Goal: Find specific page/section: Find specific page/section

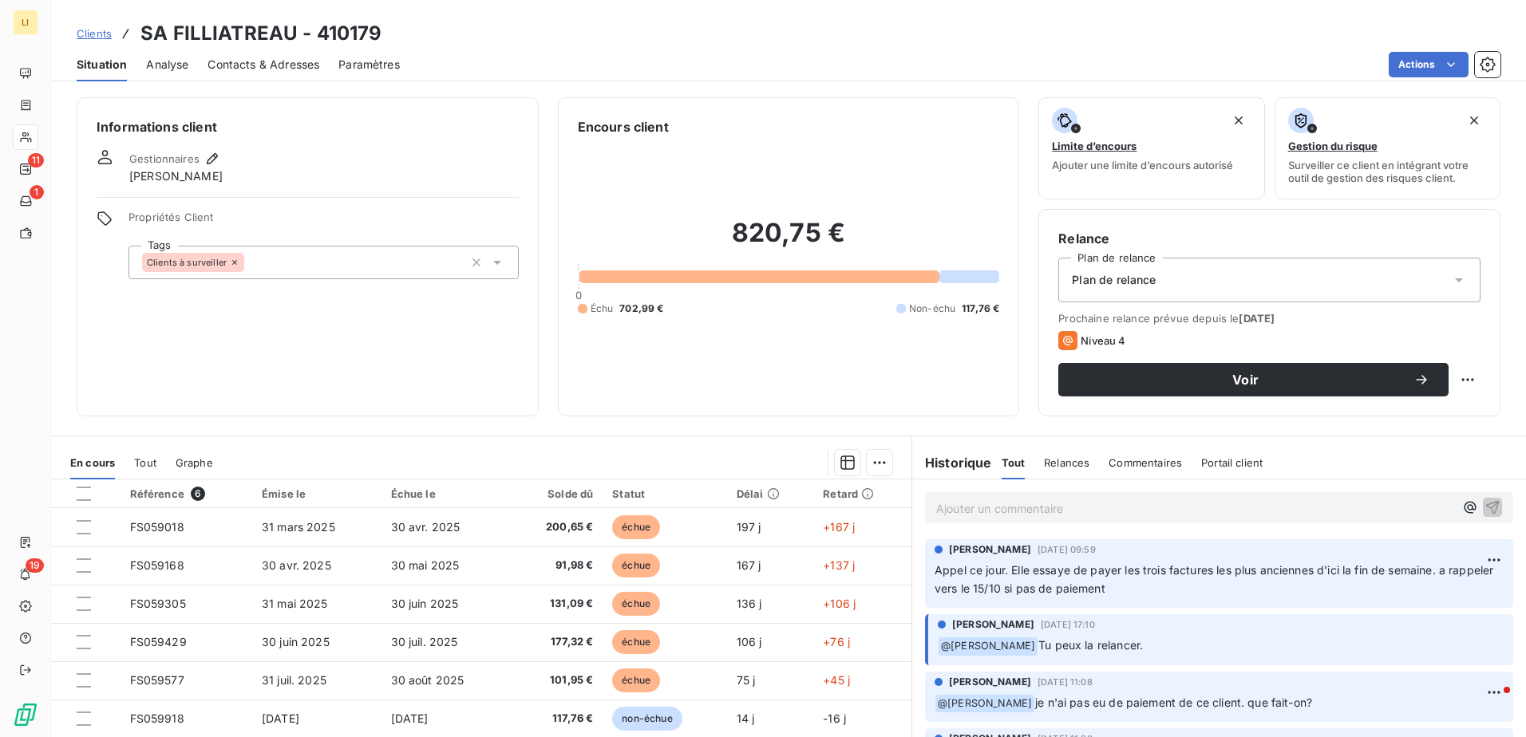
scroll to position [53, 0]
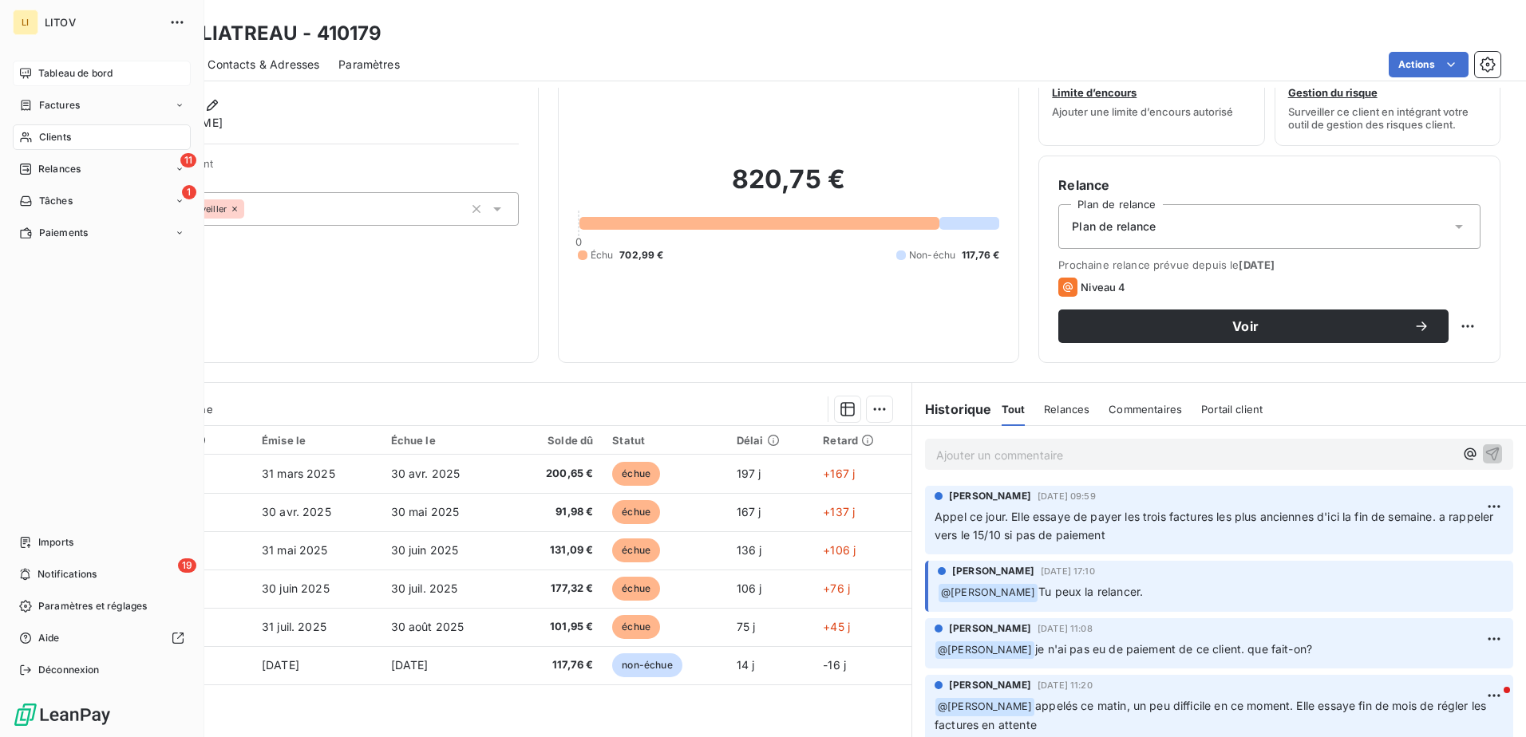
click at [45, 74] on span "Tableau de bord" at bounding box center [75, 73] width 74 height 14
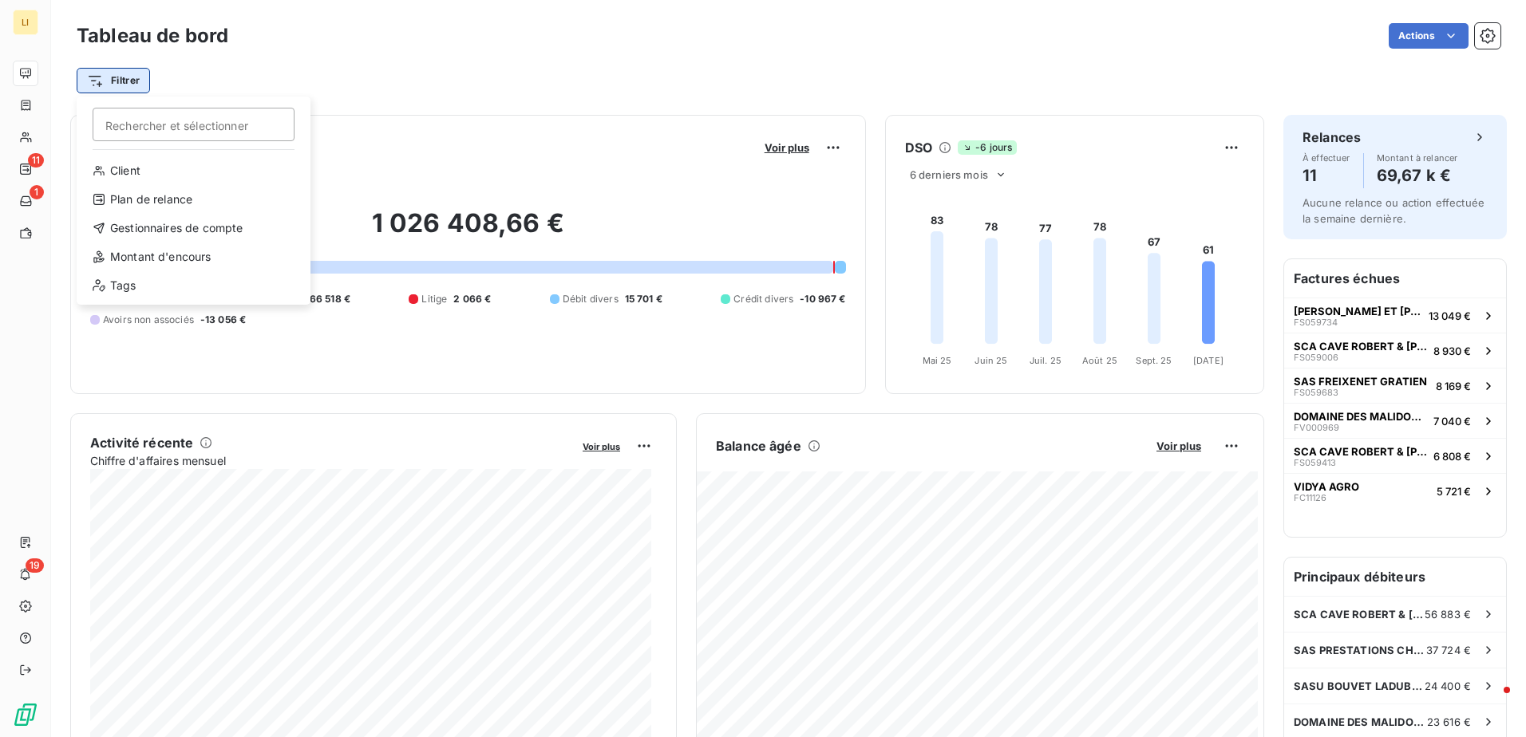
click at [136, 89] on html "LI 11 1 19 Tableau de bord Actions Filtrer Rechercher et sélectionner Client Pl…" at bounding box center [763, 368] width 1526 height 737
click at [119, 231] on div "Gestionnaires de compte" at bounding box center [193, 228] width 221 height 26
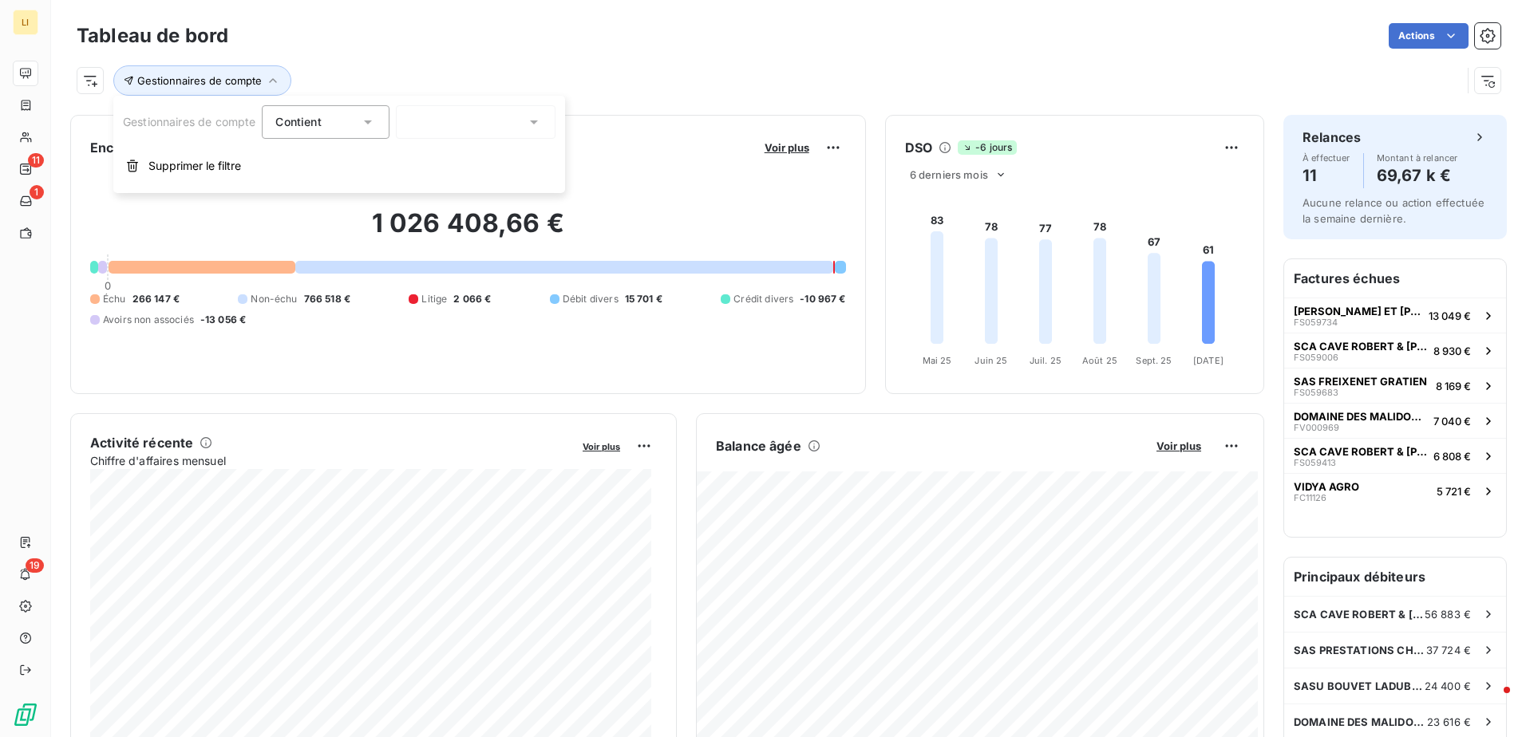
click at [459, 116] on div at bounding box center [476, 122] width 160 height 34
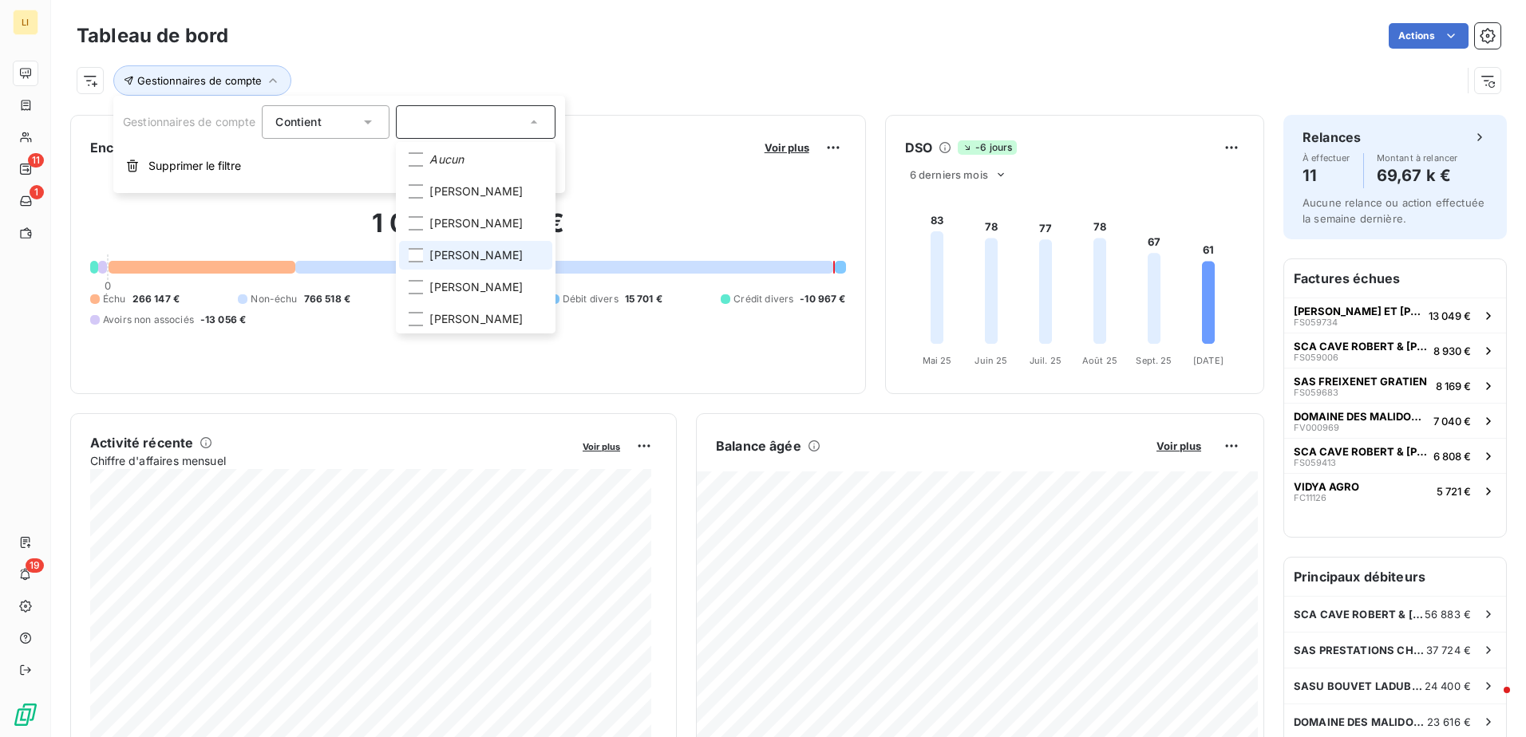
click at [483, 263] on span "[PERSON_NAME]" at bounding box center [475, 255] width 93 height 16
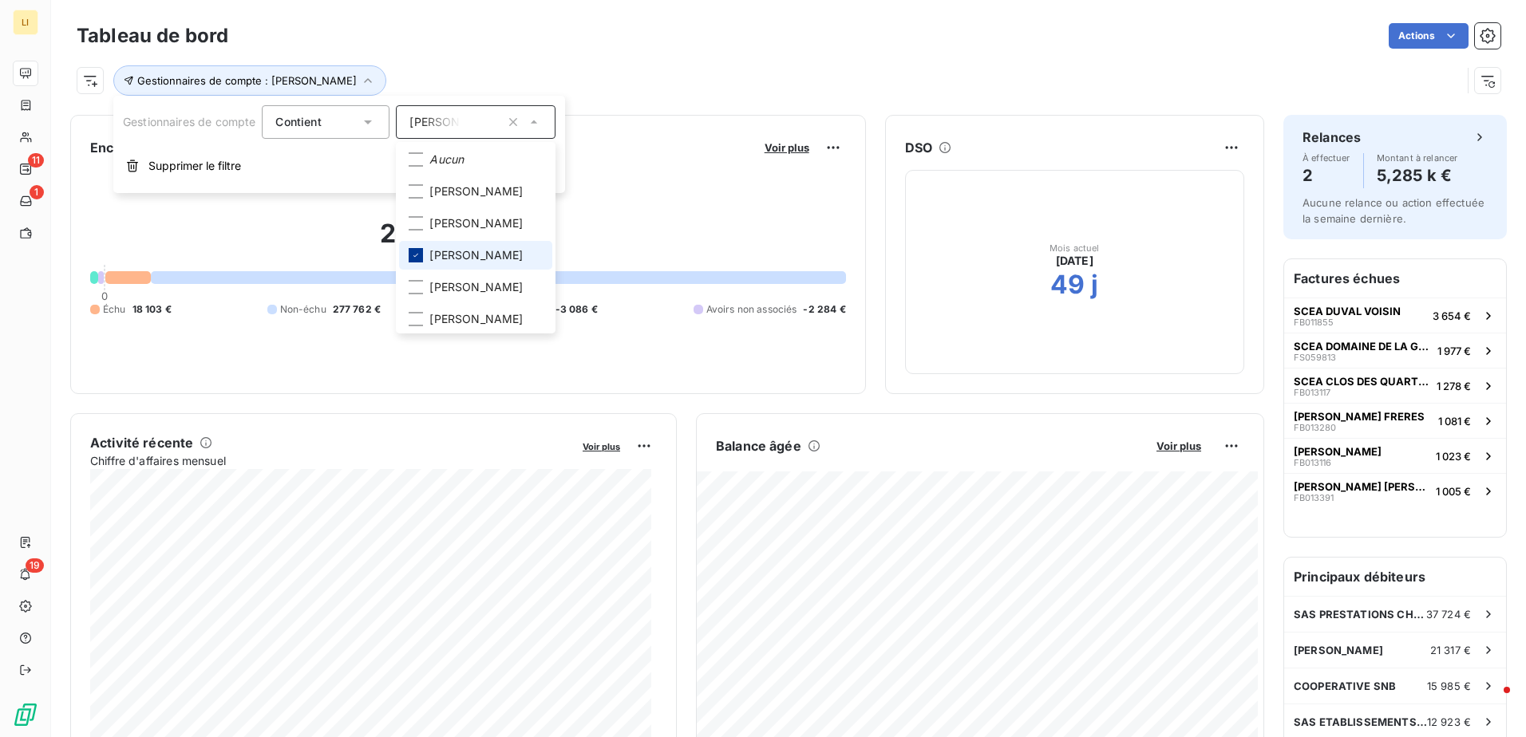
click at [423, 263] on div at bounding box center [416, 255] width 14 height 14
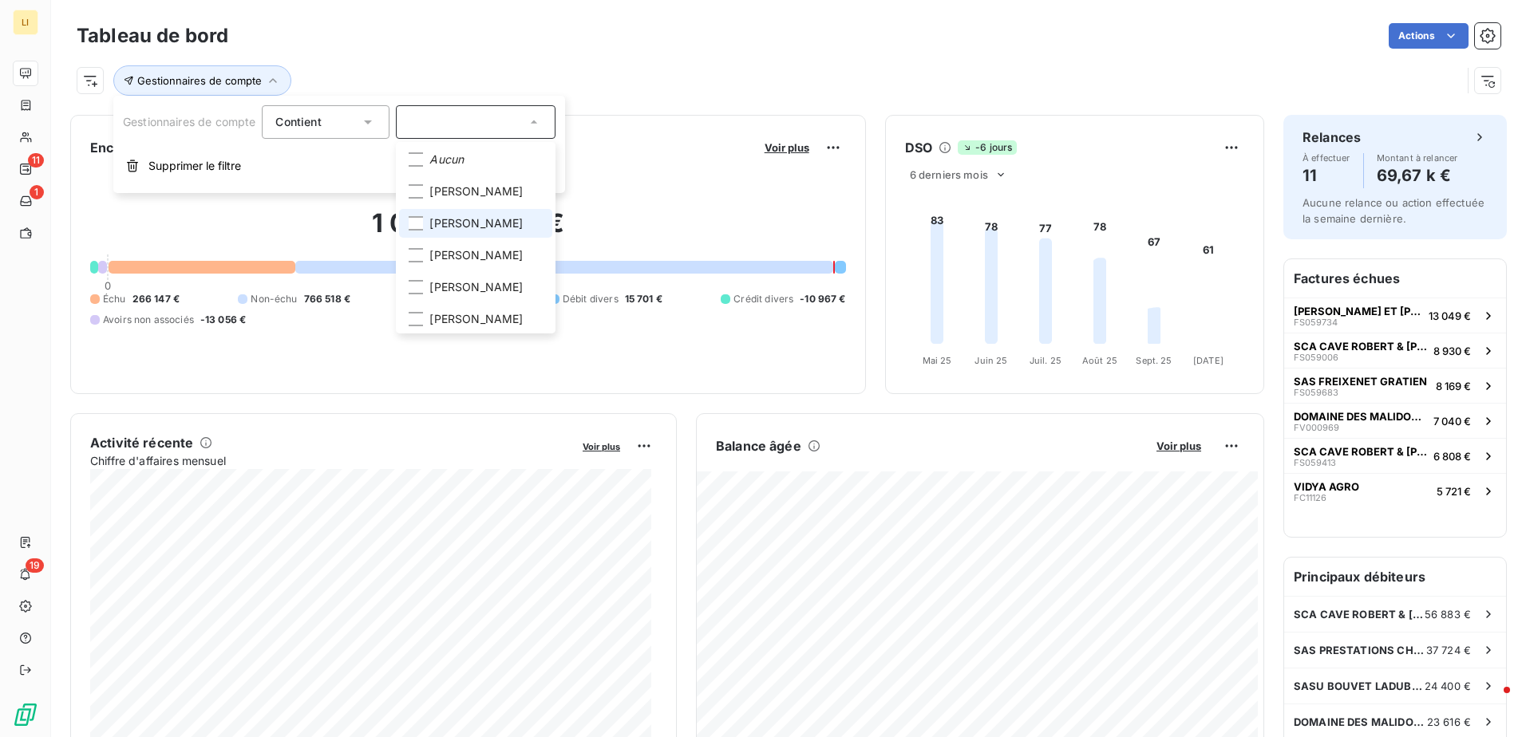
click at [426, 238] on li "[PERSON_NAME]" at bounding box center [475, 223] width 153 height 29
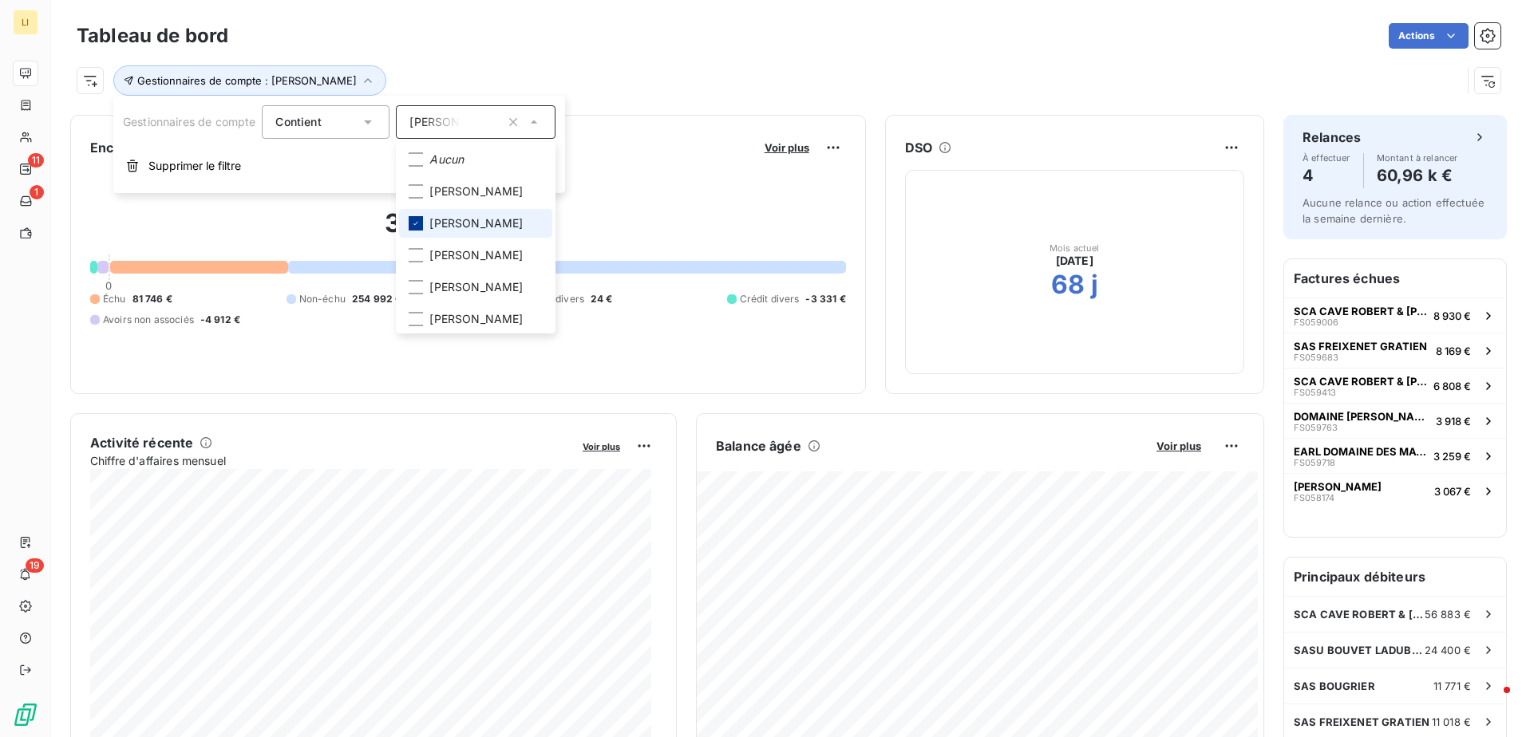
click at [423, 231] on div at bounding box center [416, 223] width 14 height 14
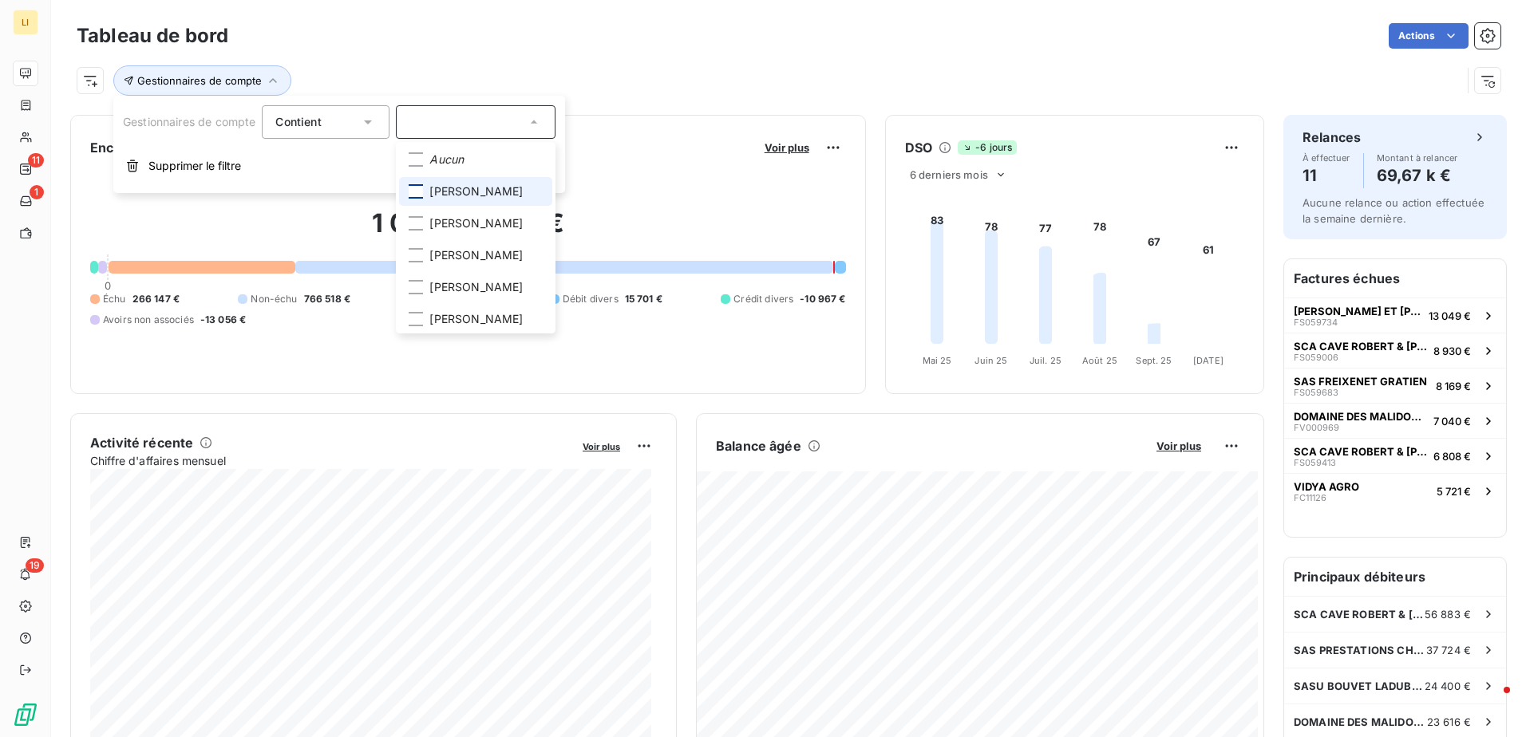
click at [423, 195] on div at bounding box center [416, 191] width 14 height 14
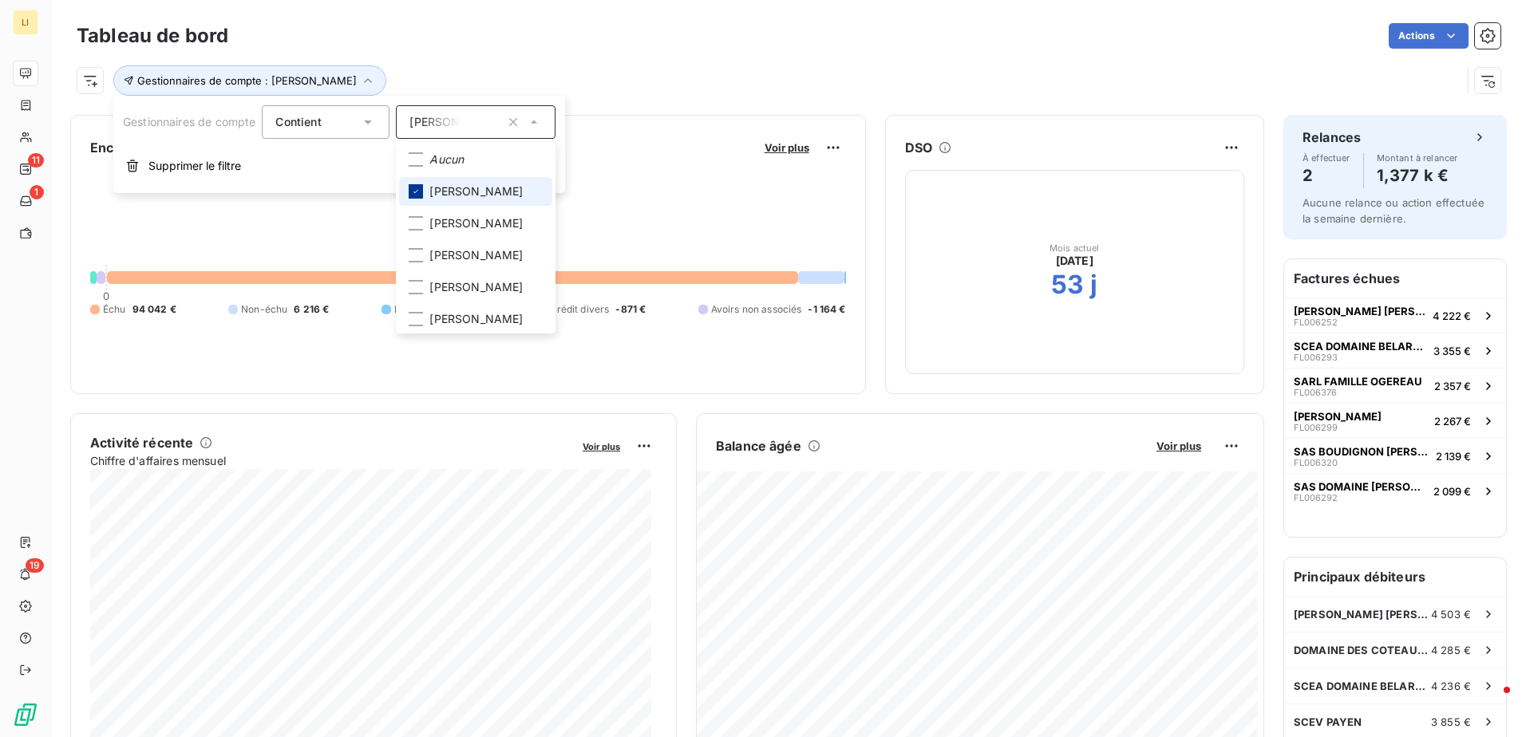
click at [423, 197] on div at bounding box center [416, 191] width 14 height 14
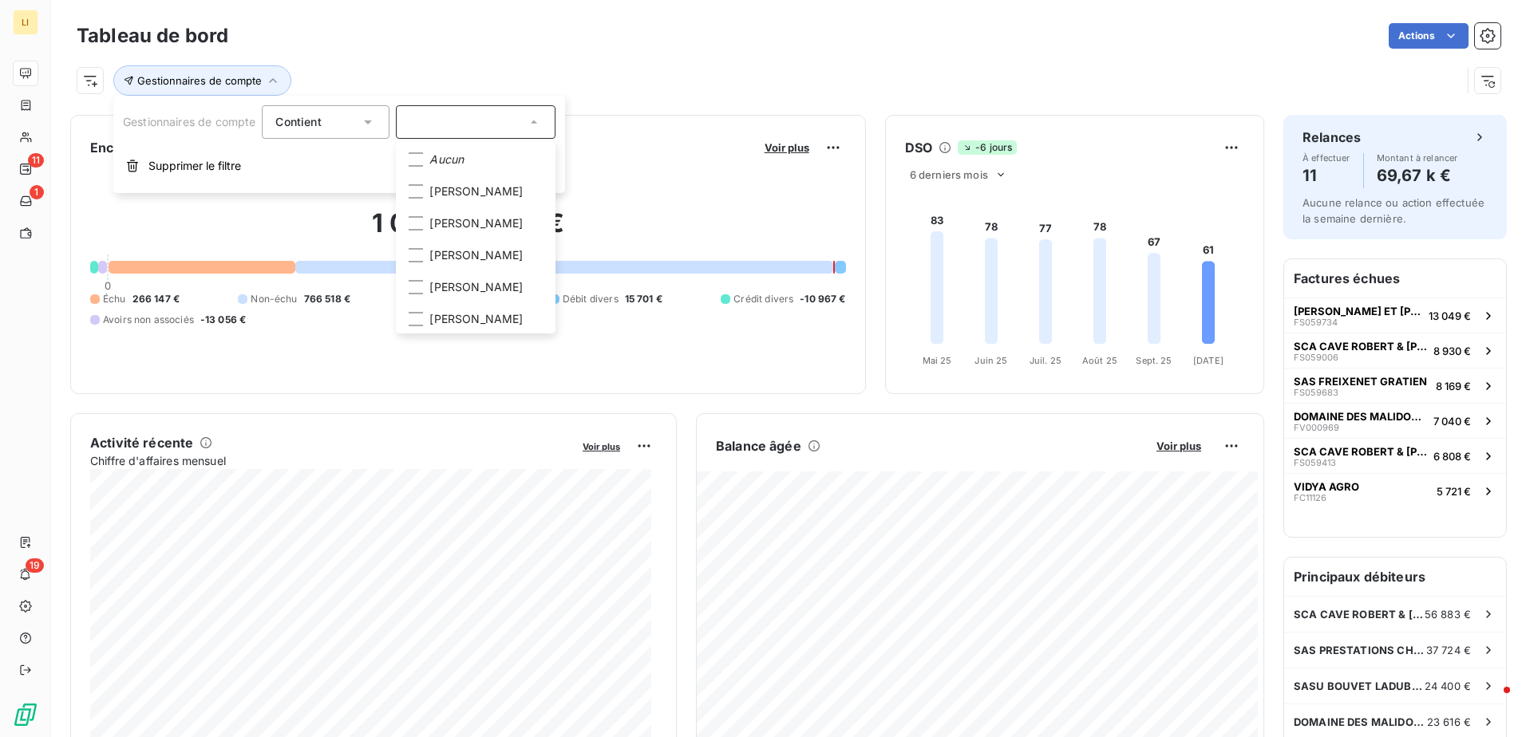
scroll to position [19, 0]
click at [421, 287] on div at bounding box center [416, 284] width 14 height 14
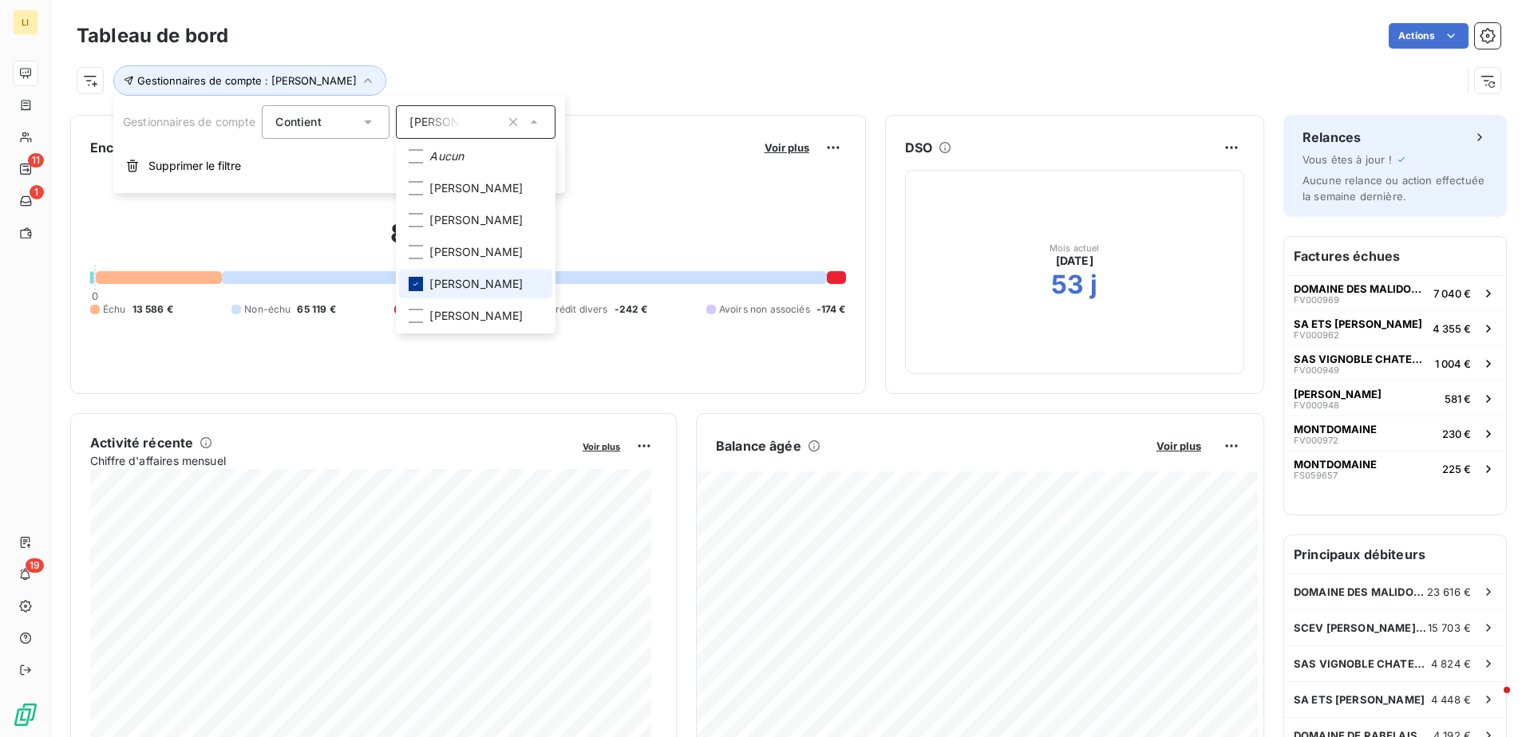
click at [421, 287] on icon at bounding box center [416, 284] width 10 height 10
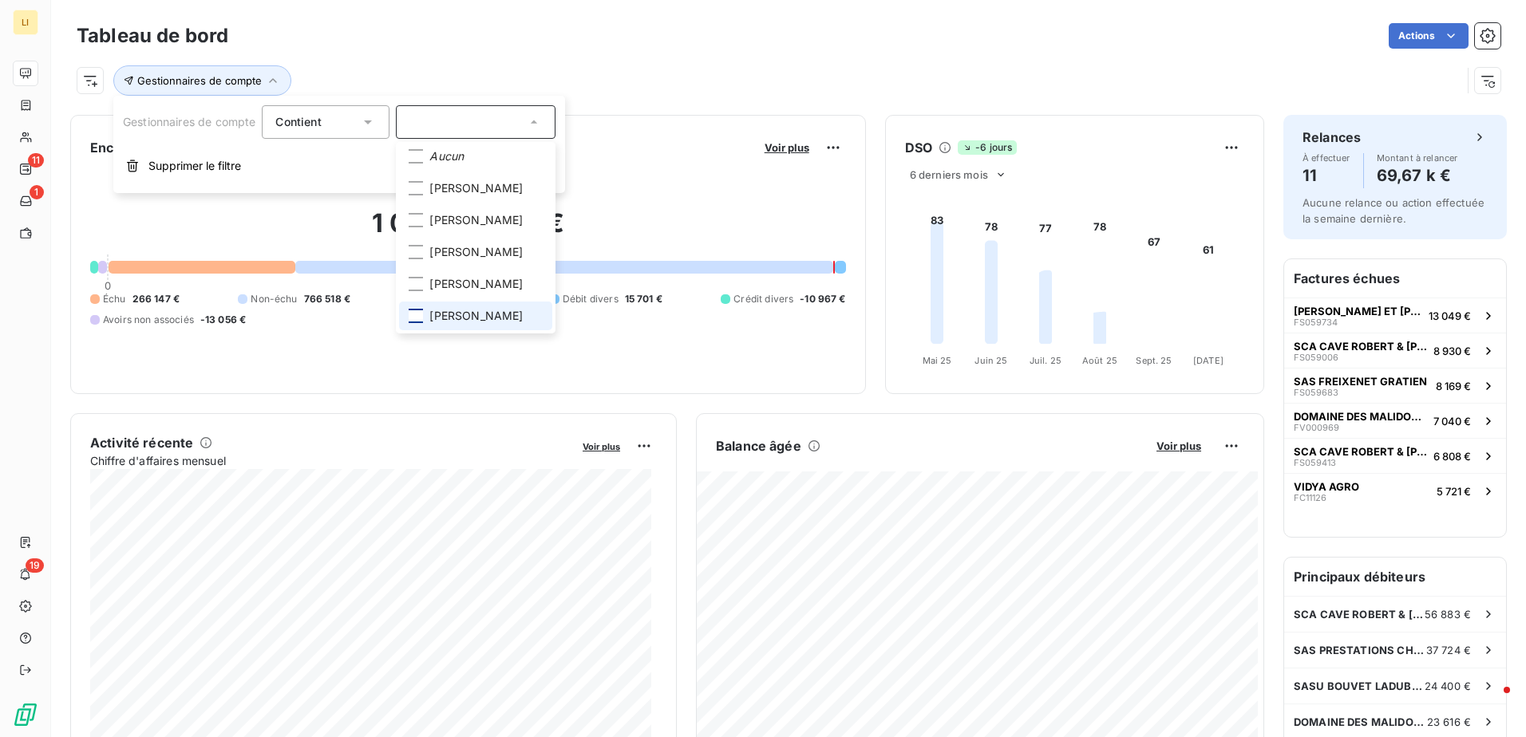
click at [422, 312] on div at bounding box center [416, 316] width 14 height 14
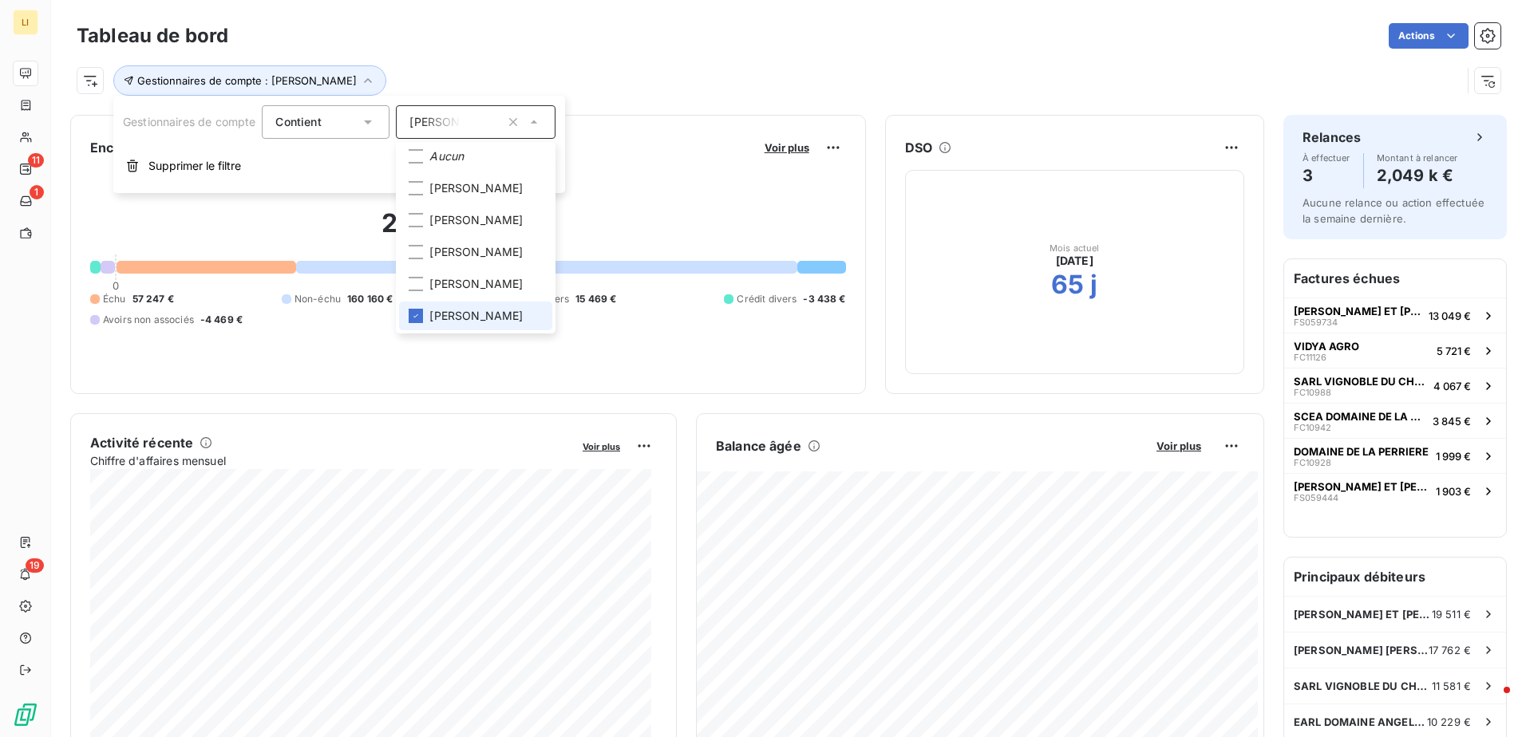
click at [426, 314] on li "[PERSON_NAME]" at bounding box center [475, 316] width 153 height 29
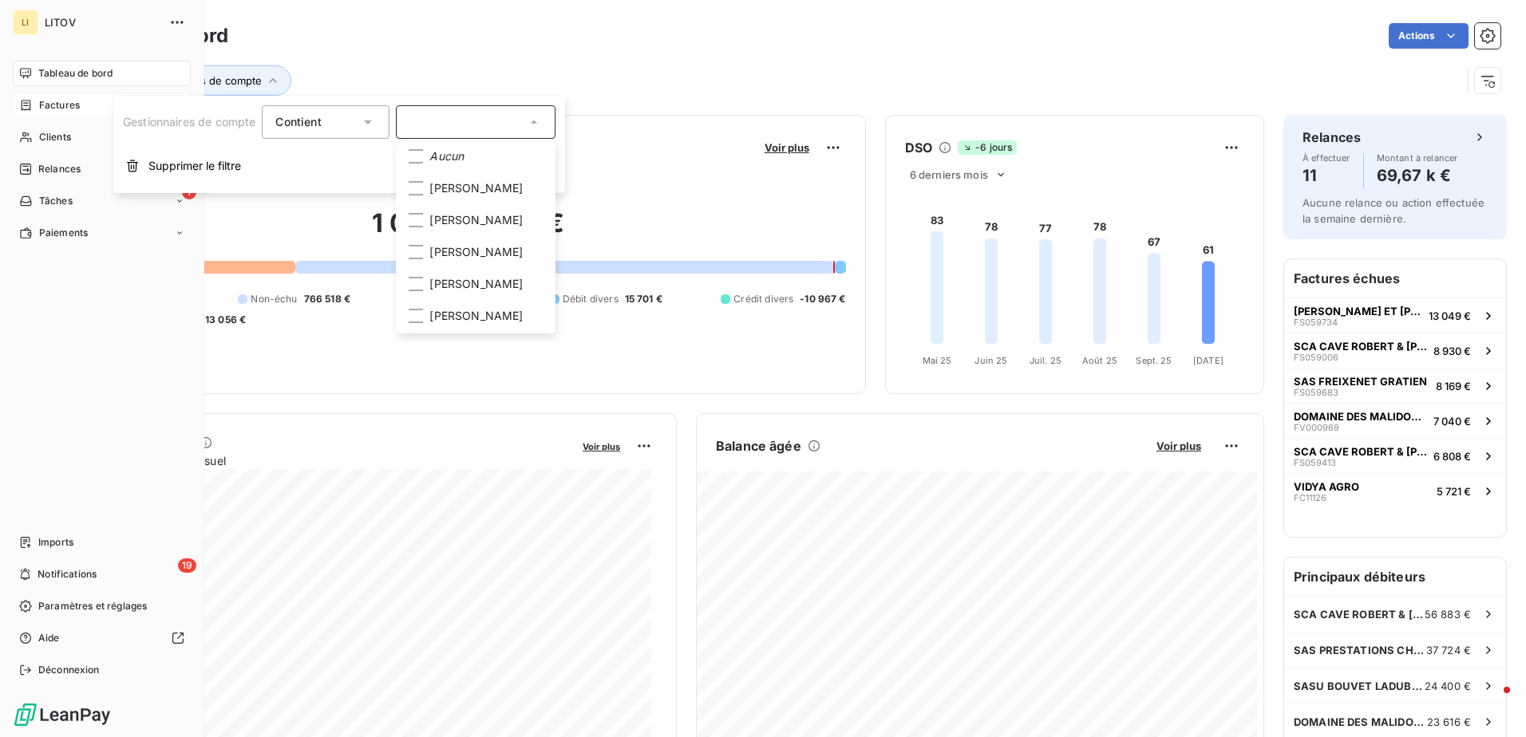
click at [59, 109] on span "Factures" at bounding box center [59, 105] width 41 height 14
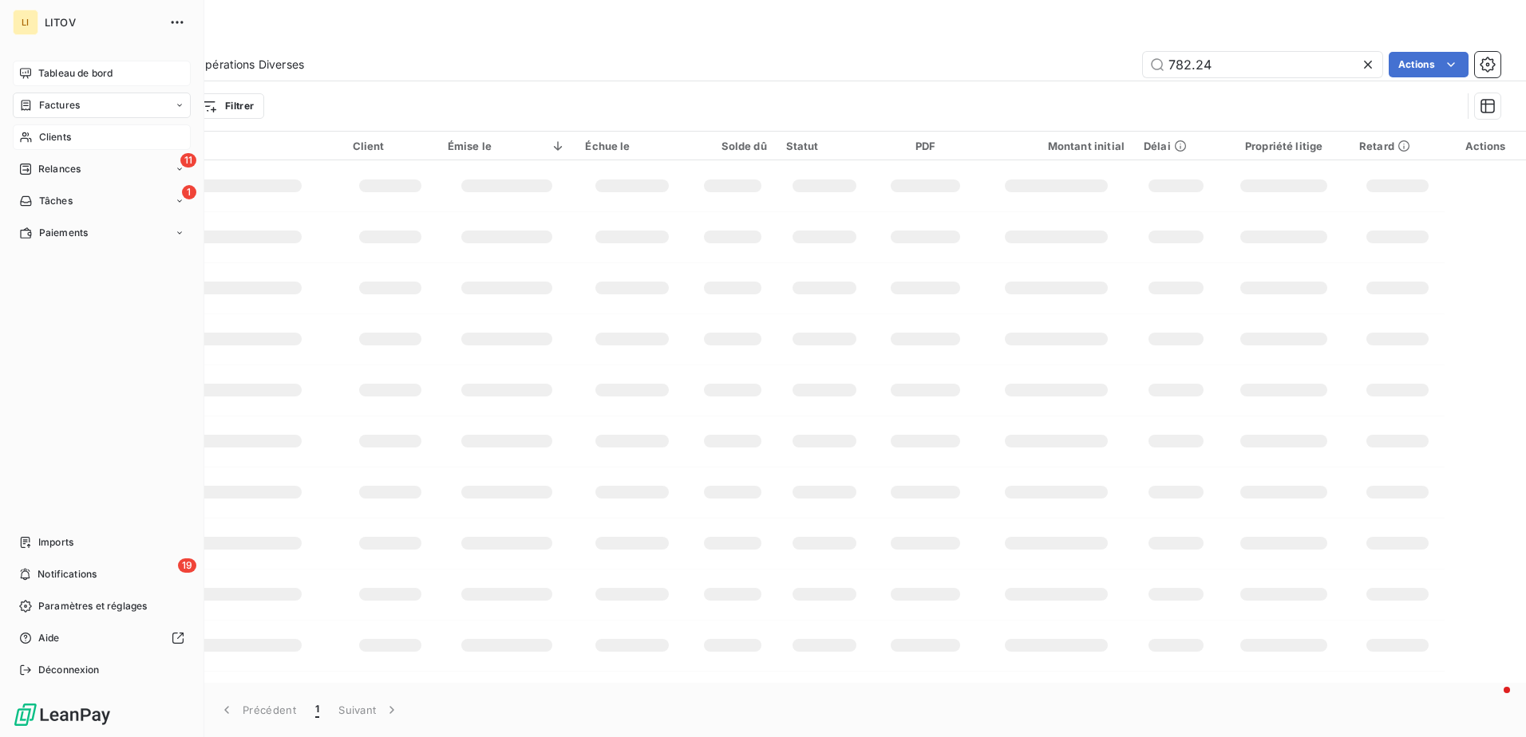
click at [53, 134] on span "Clients" at bounding box center [55, 137] width 32 height 14
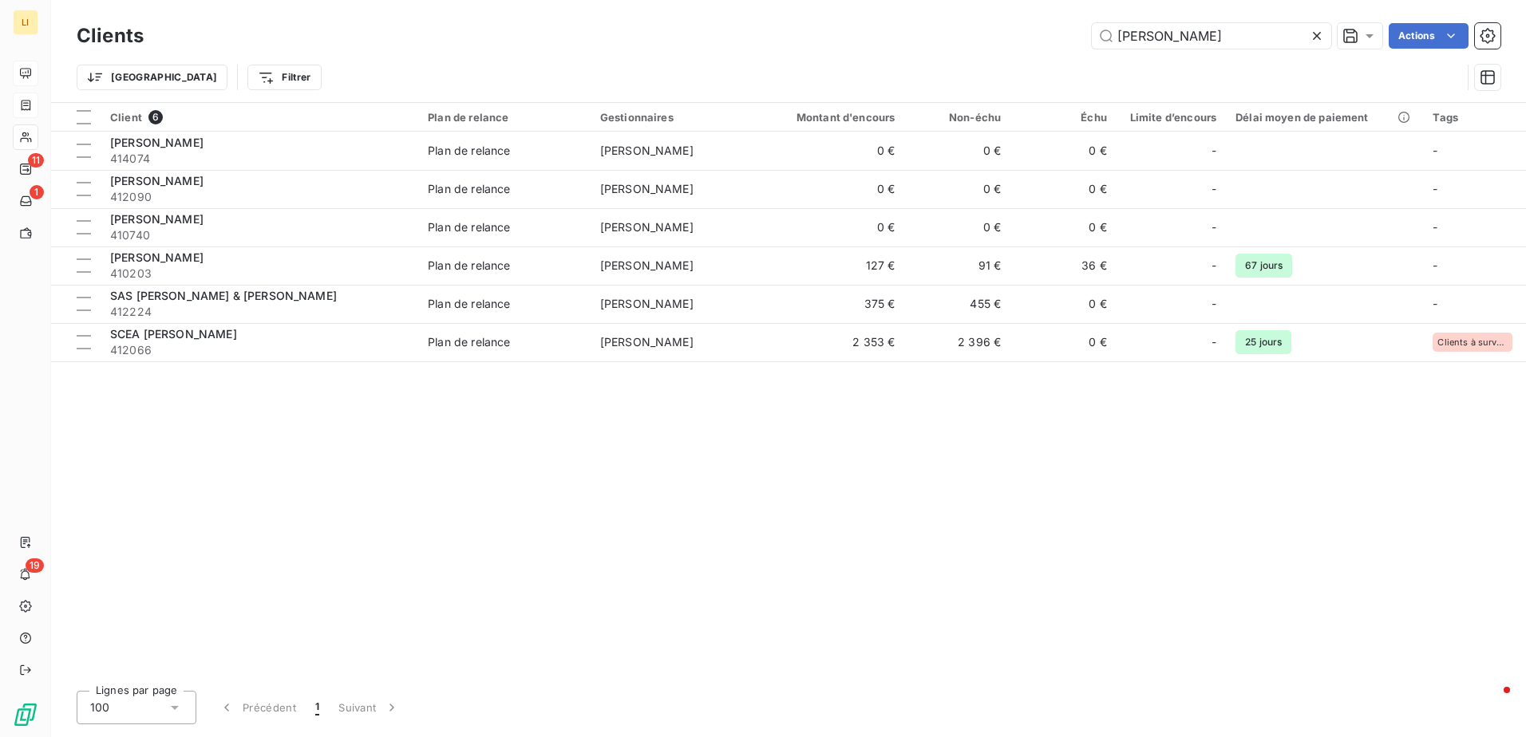
drag, startPoint x: 1199, startPoint y: 38, endPoint x: 938, endPoint y: 17, distance: 261.0
click at [949, 19] on div "Clients lambert Actions" at bounding box center [789, 36] width 1424 height 34
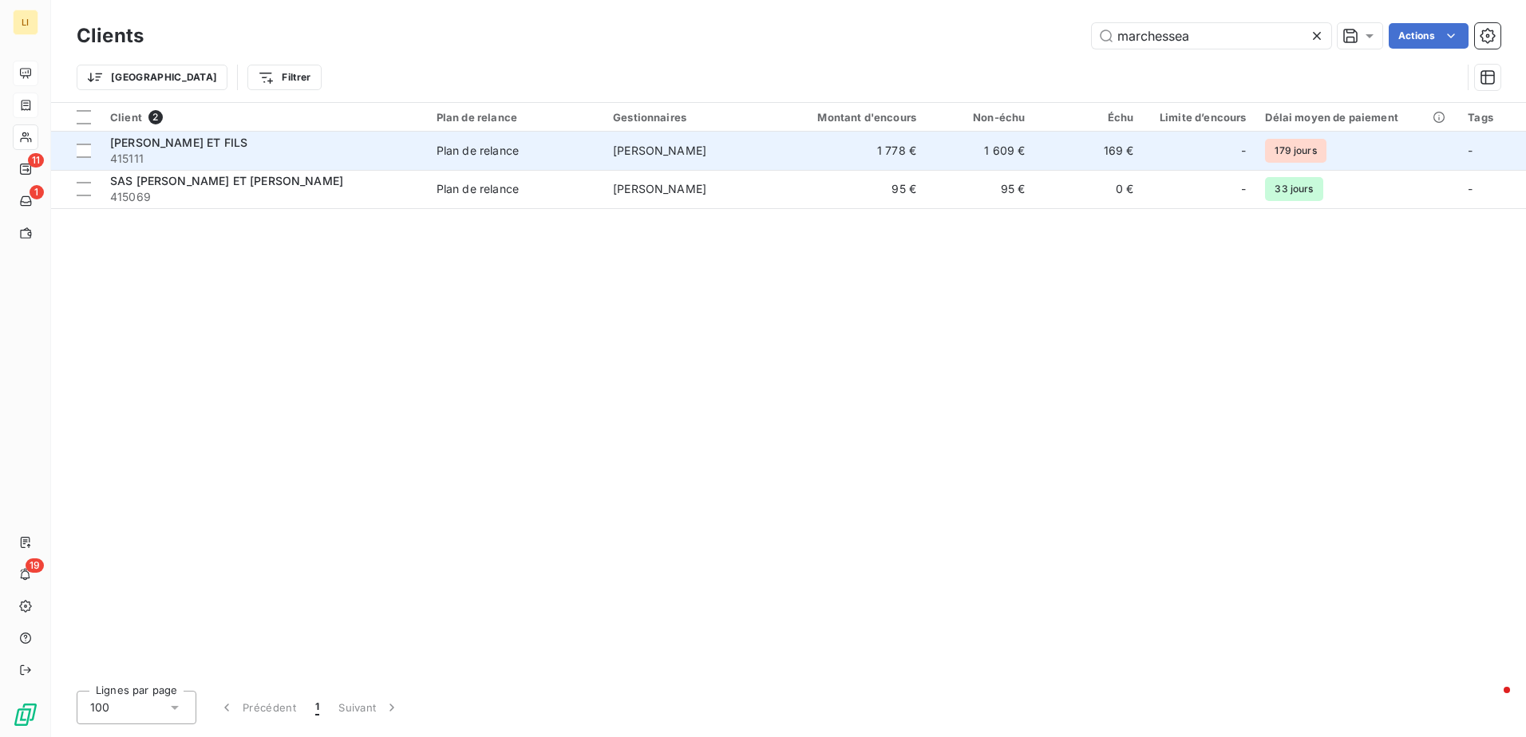
type input "marchessea"
click at [216, 151] on span "415111" at bounding box center [263, 159] width 307 height 16
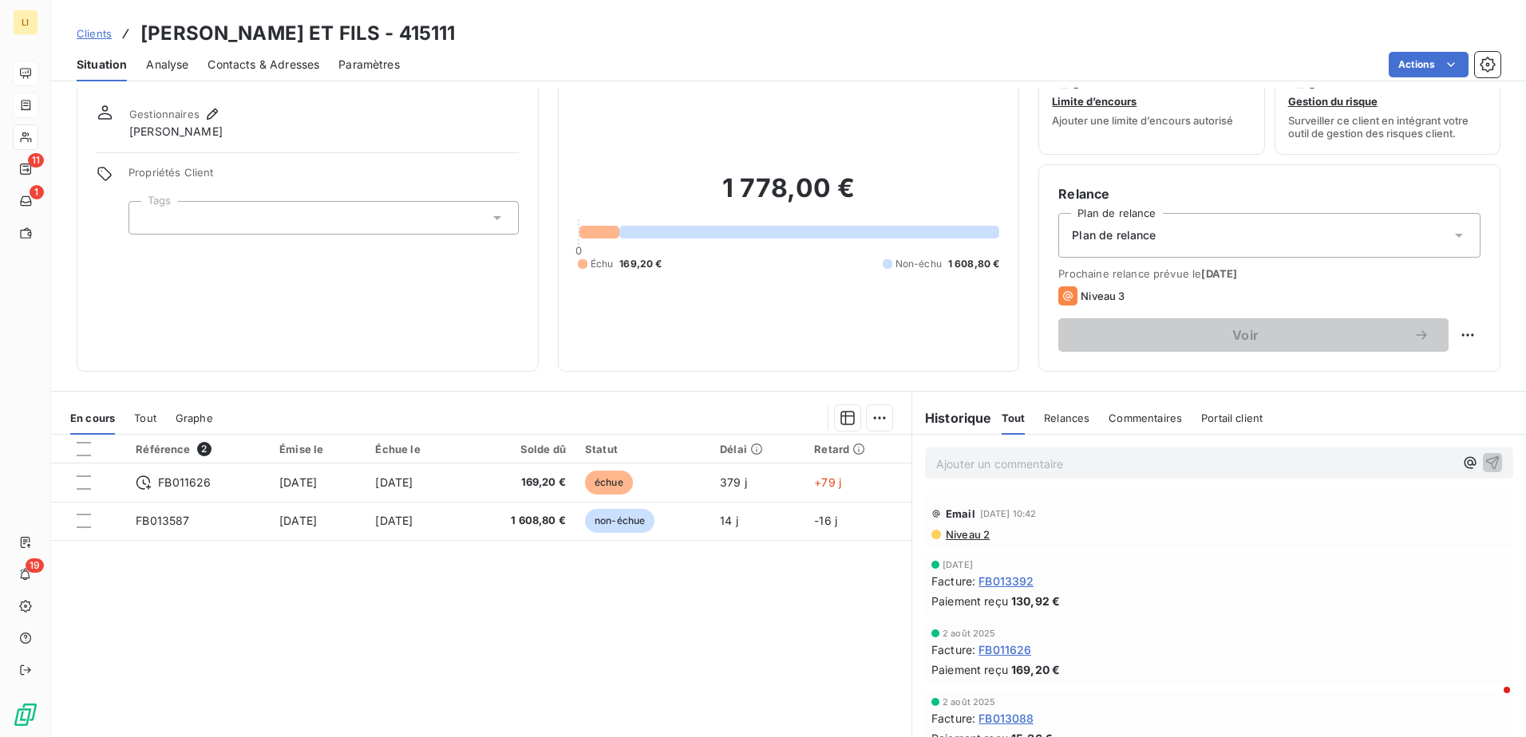
scroll to position [97, 0]
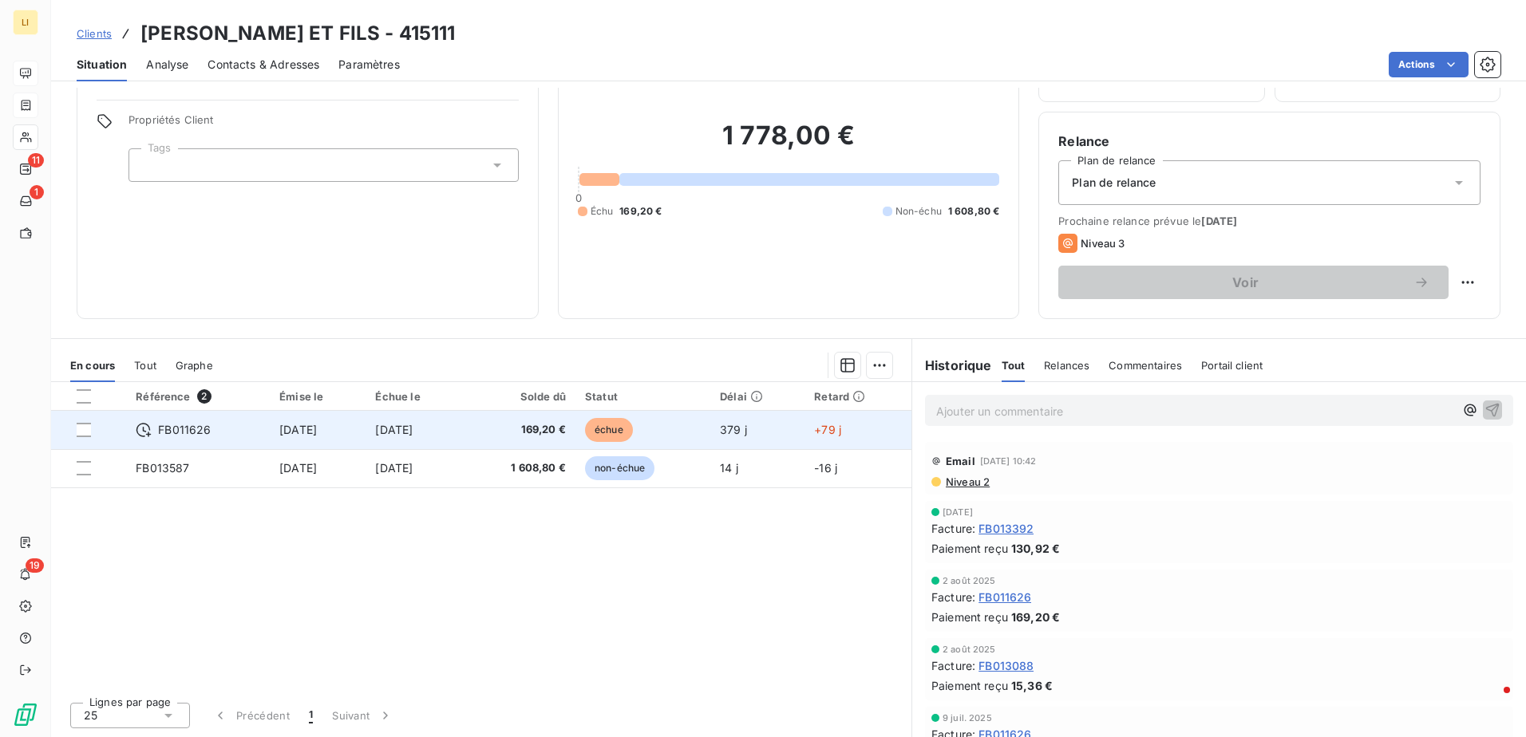
click at [334, 424] on td "[DATE]" at bounding box center [318, 430] width 96 height 38
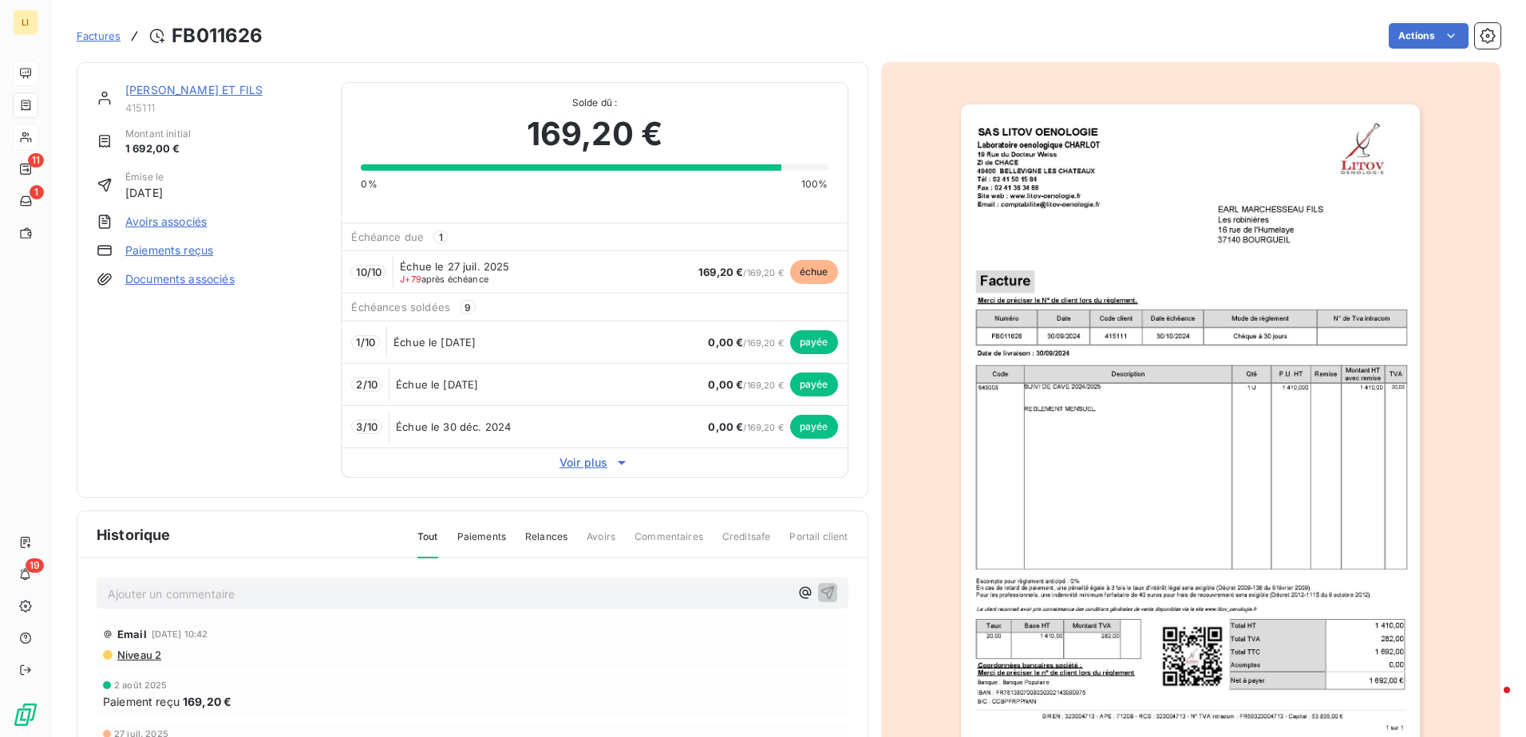
click at [227, 89] on link "[PERSON_NAME] ET FILS" at bounding box center [193, 90] width 137 height 14
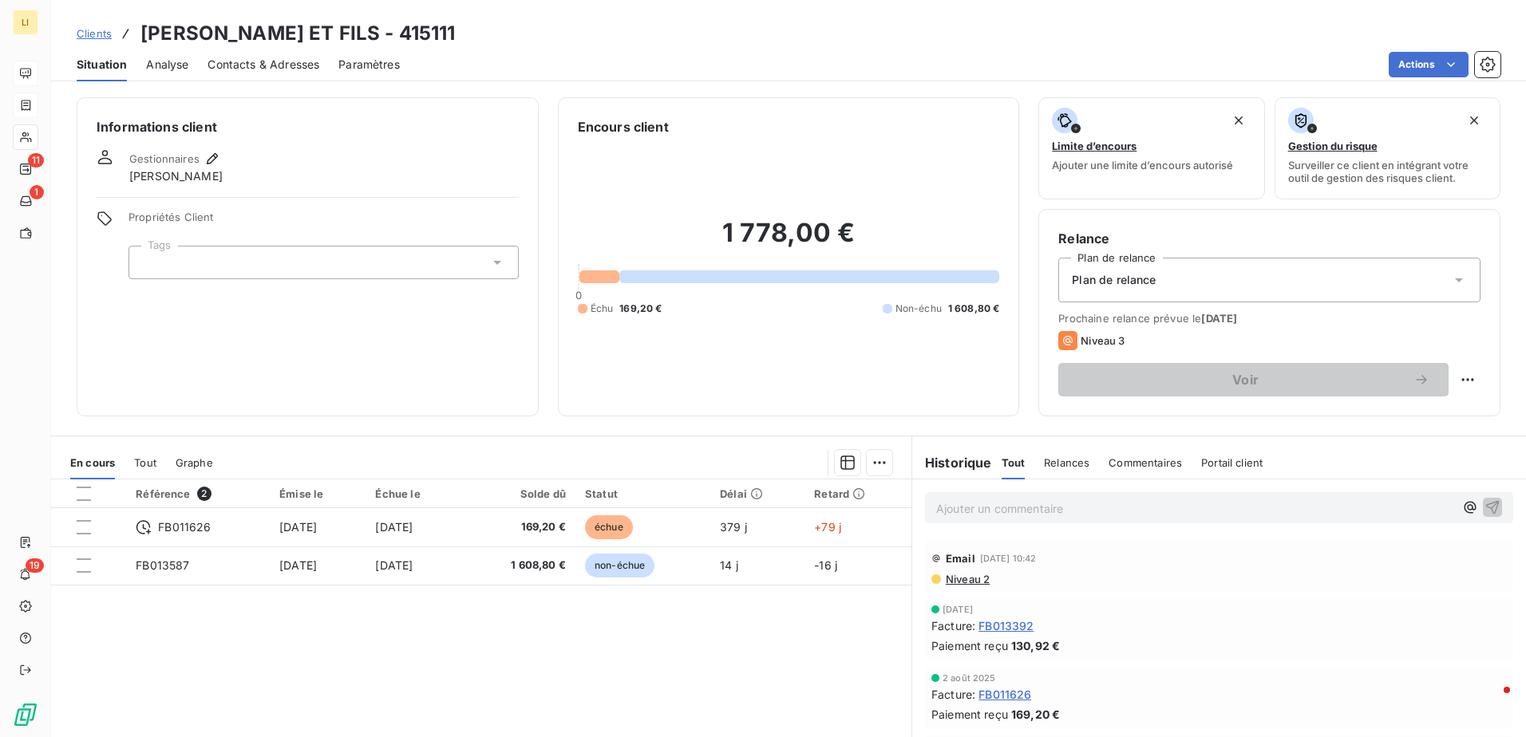
click at [371, 68] on span "Paramètres" at bounding box center [368, 65] width 61 height 16
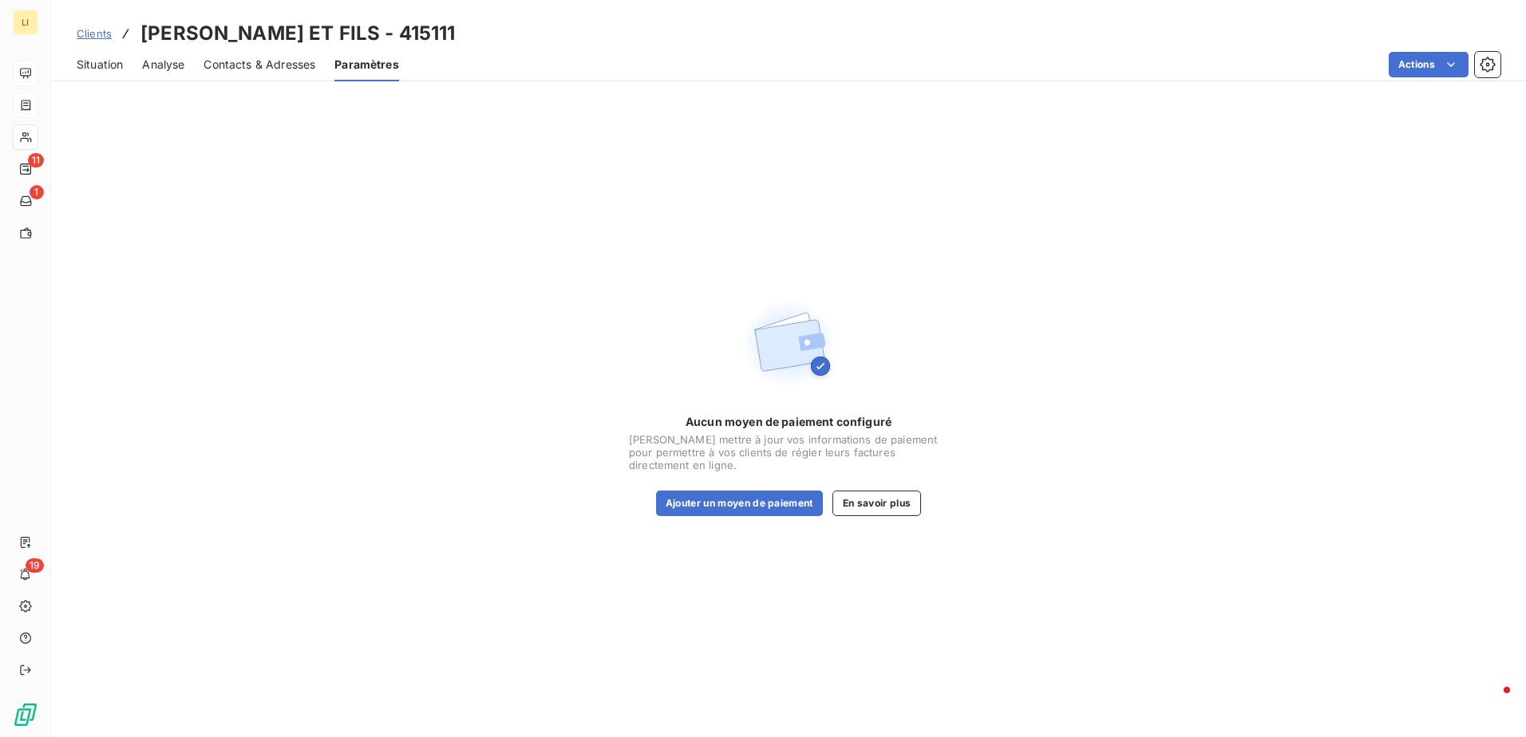
click at [219, 57] on span "Contacts & Adresses" at bounding box center [259, 65] width 112 height 16
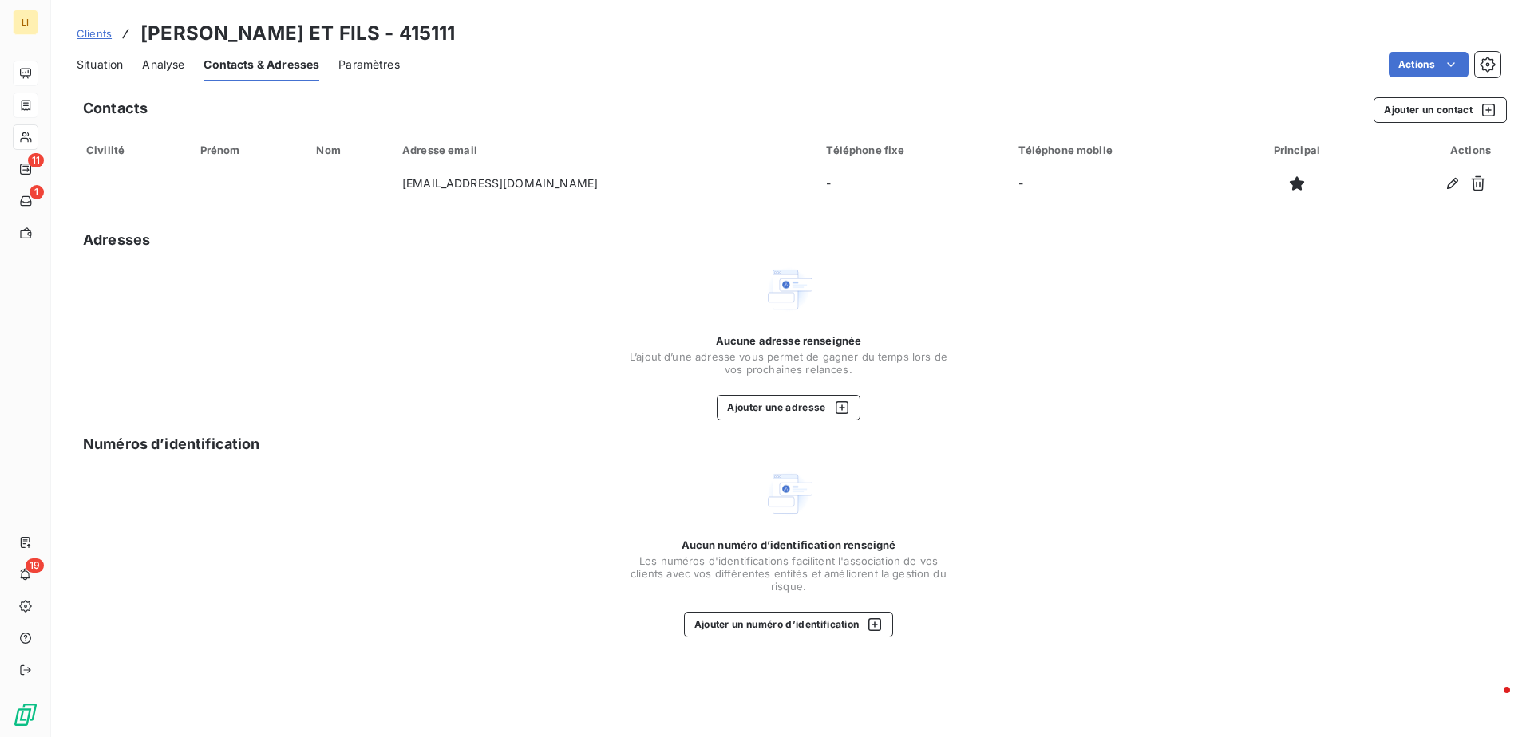
click at [102, 56] on div "Situation" at bounding box center [100, 65] width 46 height 34
